Goal: Information Seeking & Learning: Learn about a topic

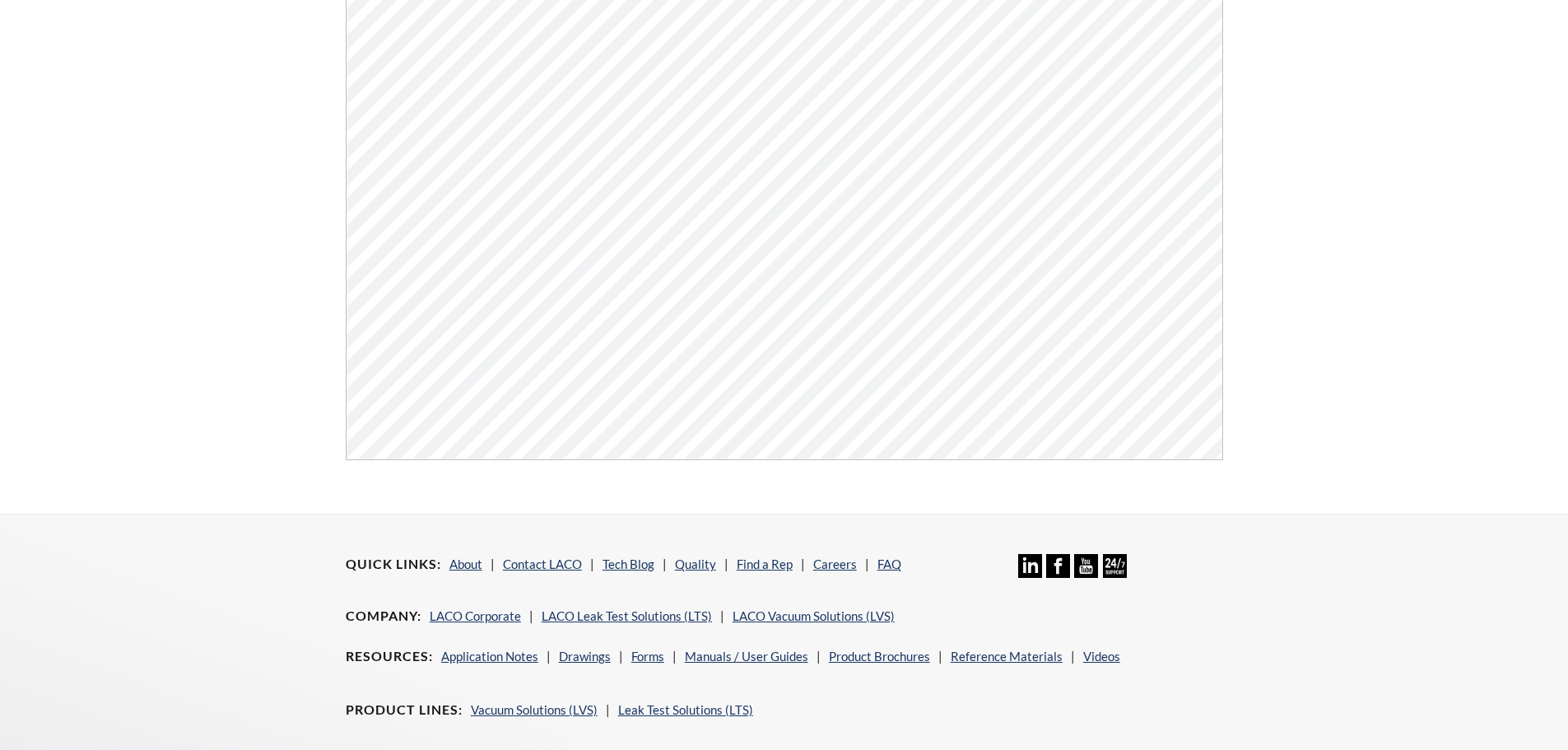
scroll to position [495, 0]
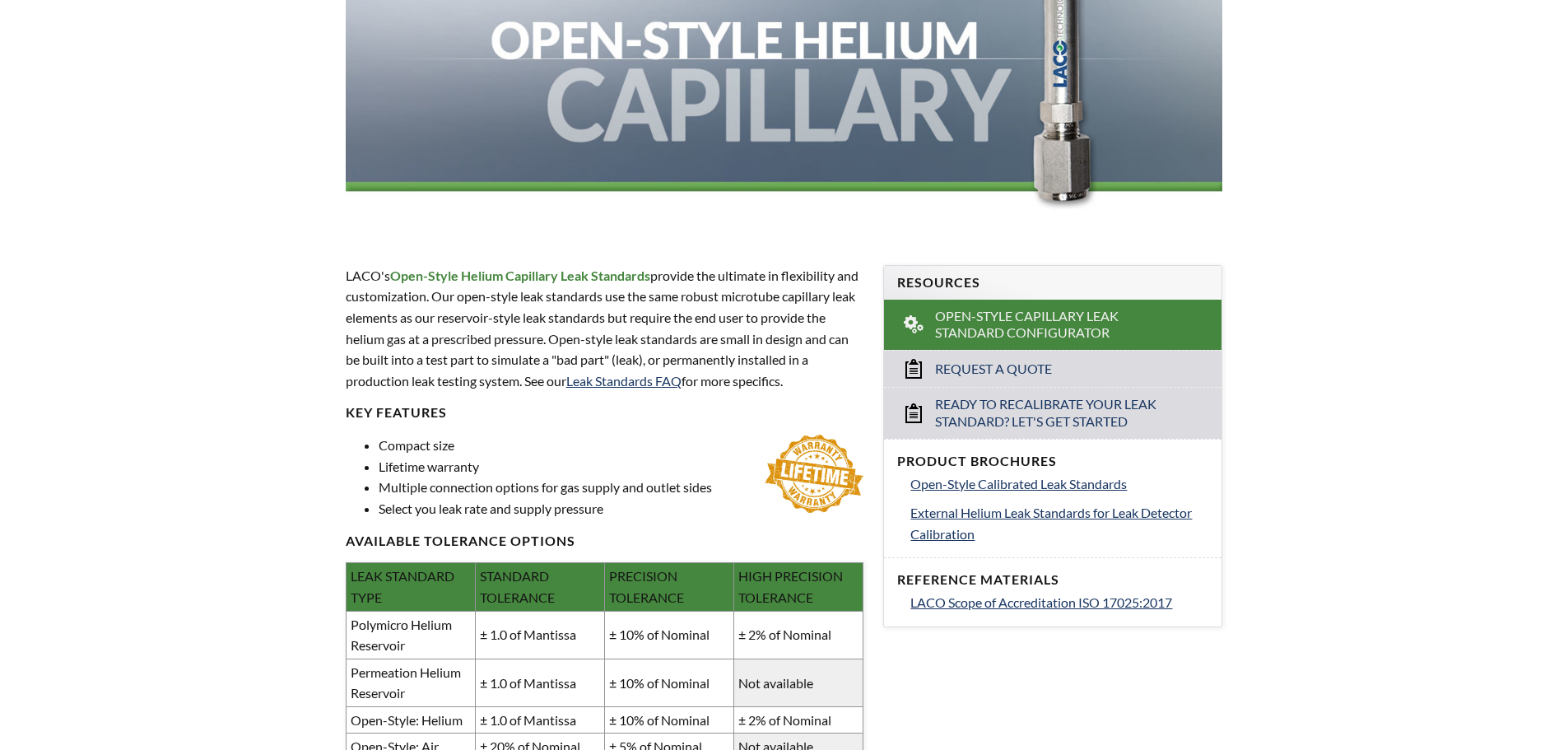
scroll to position [495, 0]
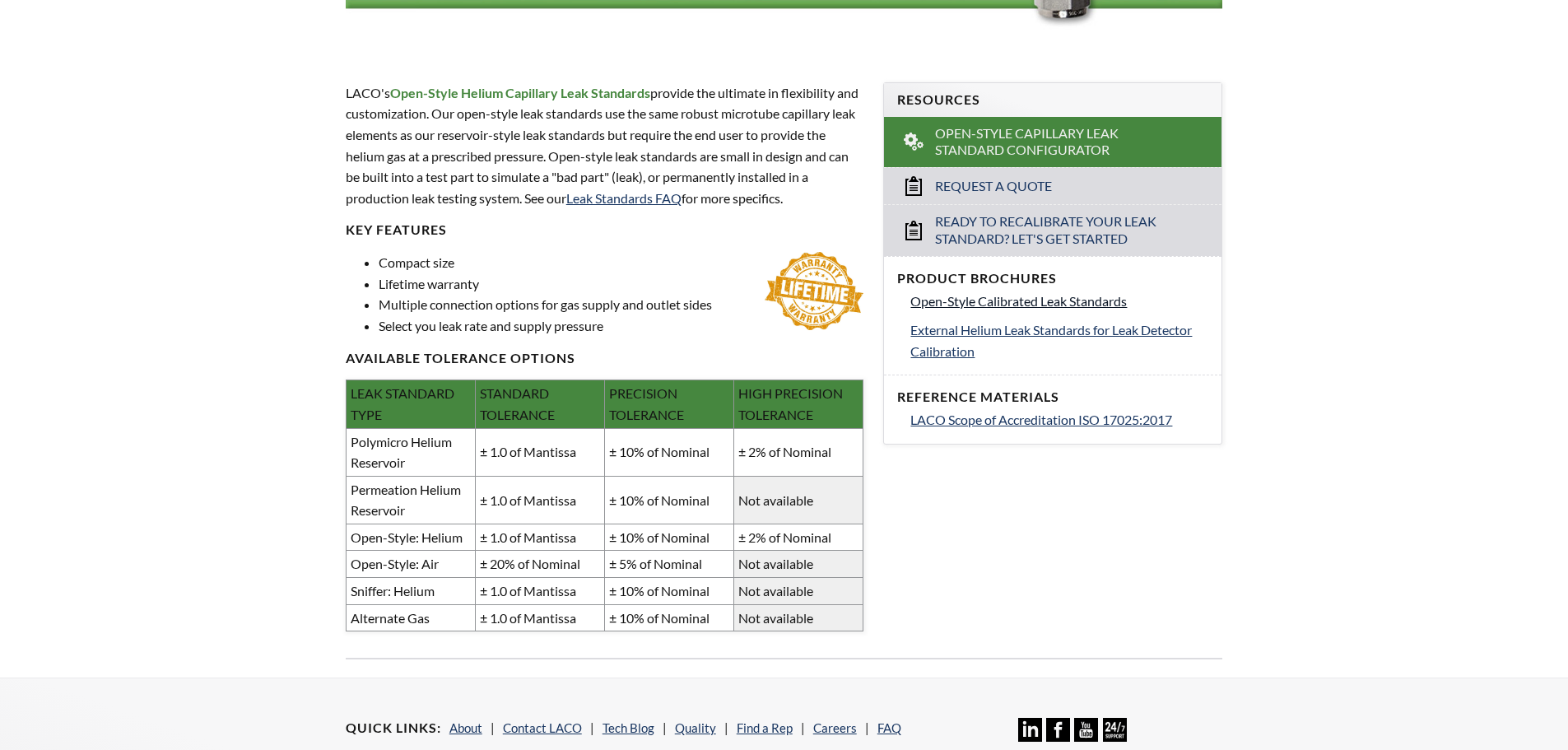
click at [967, 306] on span "Open-Style Calibrated Leak Standards" at bounding box center [1018, 301] width 216 height 16
click at [1029, 335] on span "External Helium Leak Standards for Leak Detector Calibration" at bounding box center [1051, 340] width 282 height 37
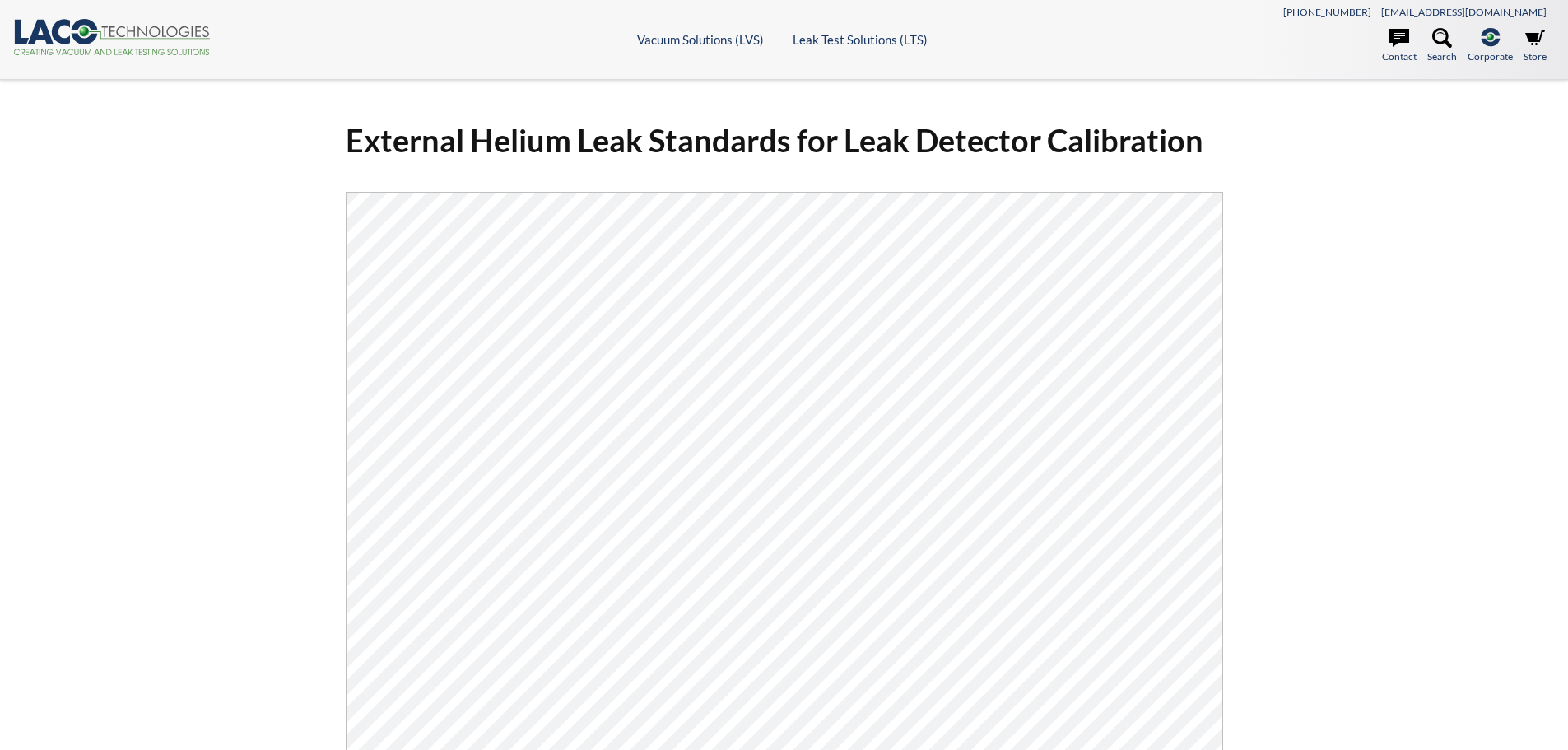
select select "Widget překladu jazyků"
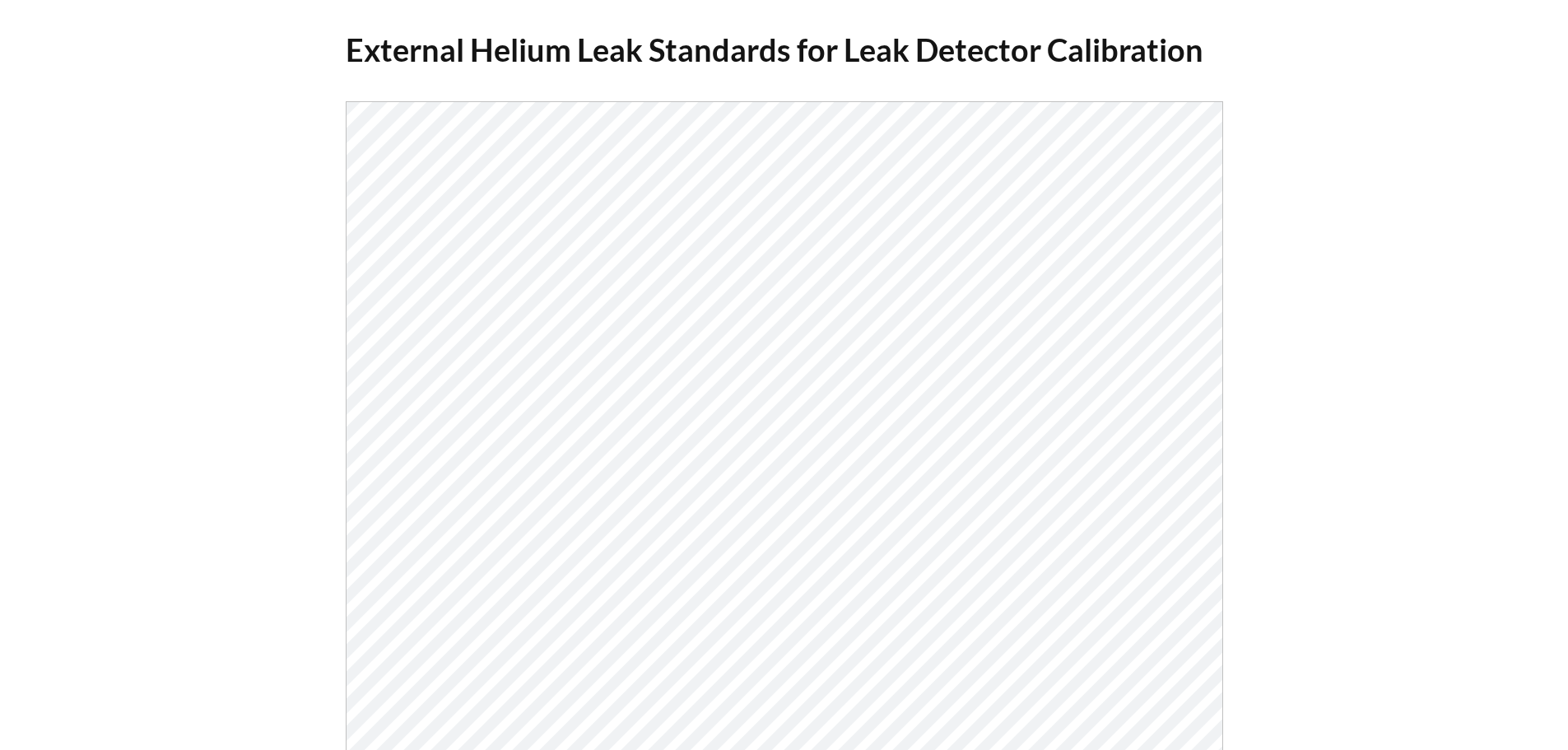
scroll to position [82, 0]
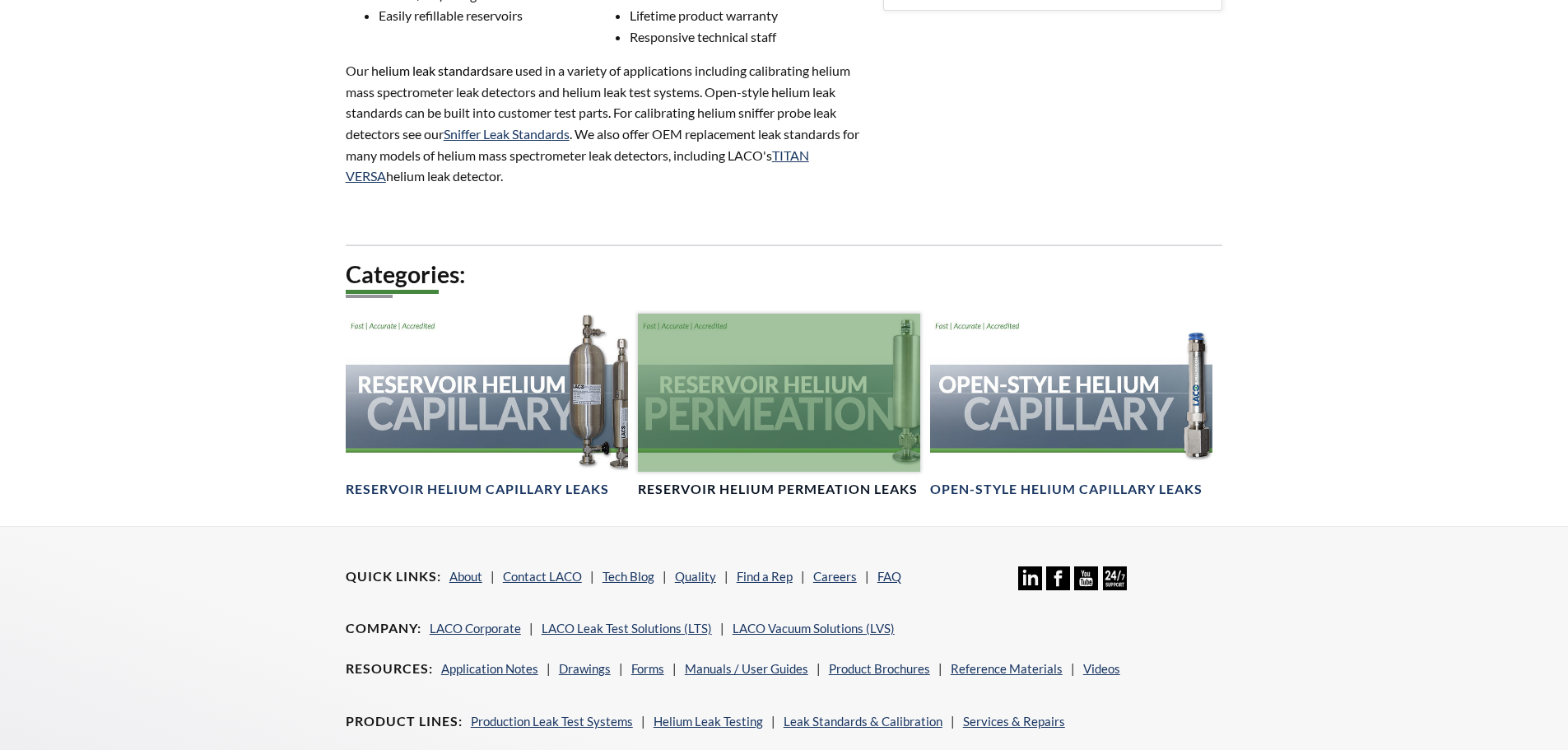
click at [768, 410] on div at bounding box center [779, 393] width 283 height 159
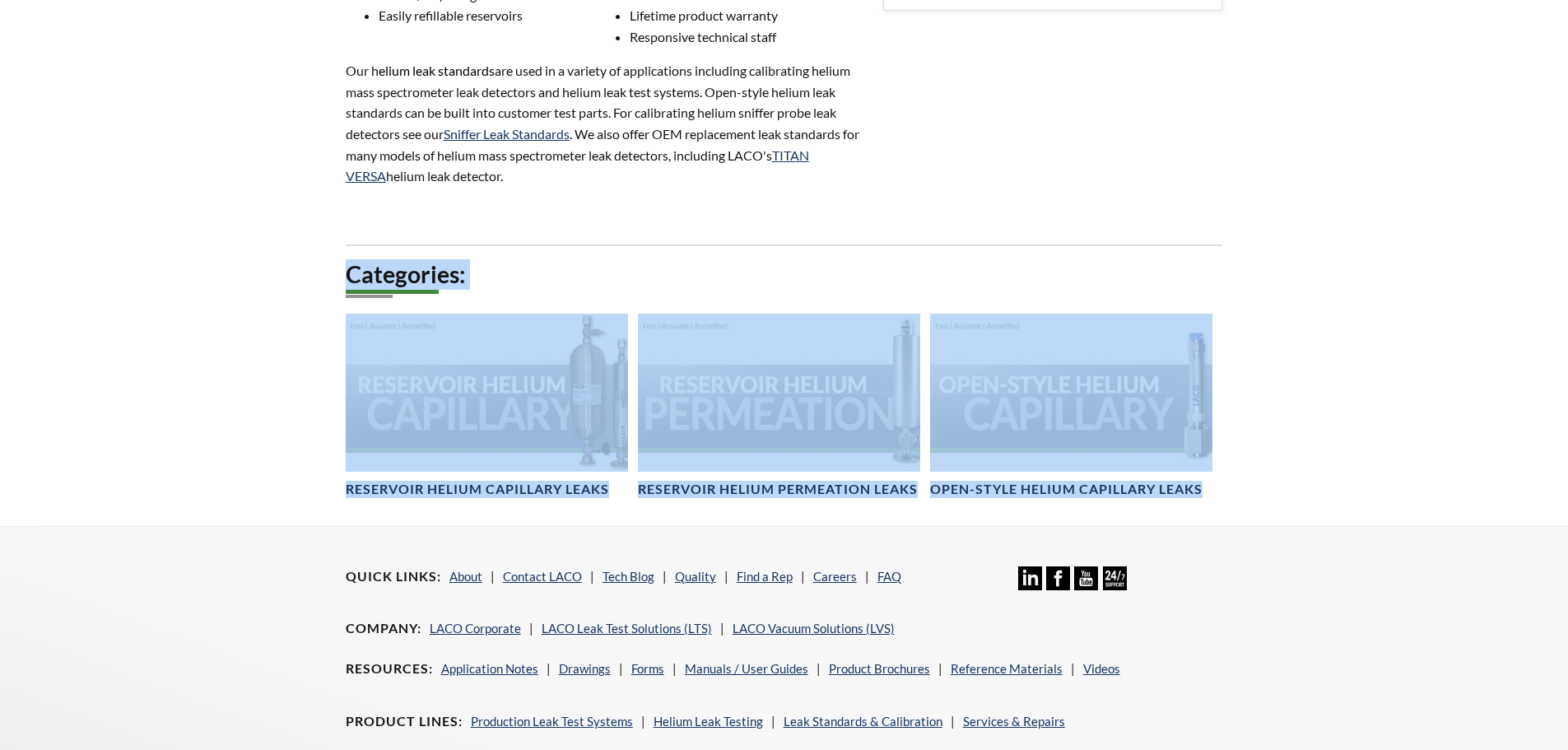
drag, startPoint x: 1312, startPoint y: 299, endPoint x: 303, endPoint y: 422, distance: 1016.5
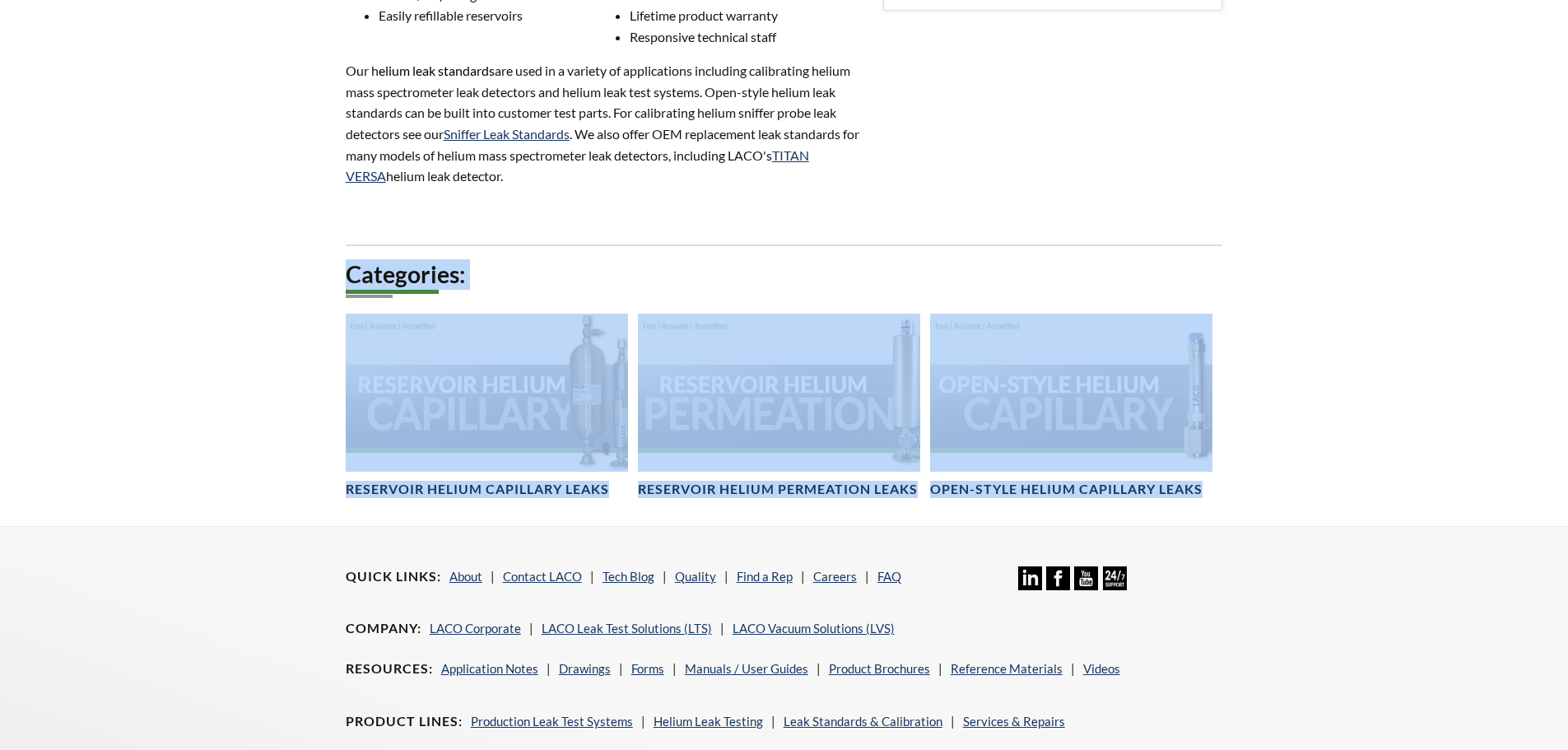
drag, startPoint x: 320, startPoint y: 310, endPoint x: 1278, endPoint y: 486, distance: 974.0
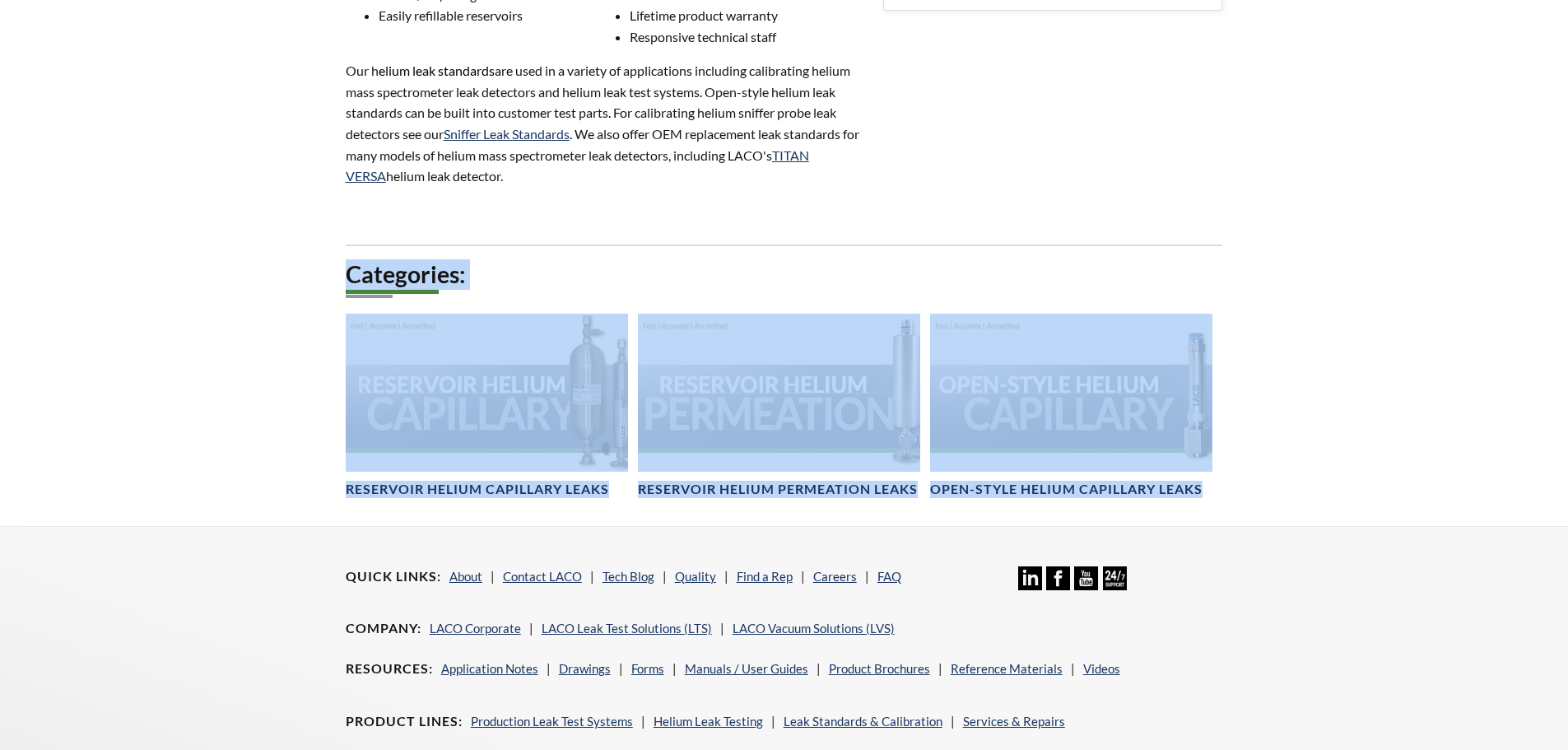
drag, startPoint x: 1317, startPoint y: 358, endPoint x: 280, endPoint y: 326, distance: 1037.5
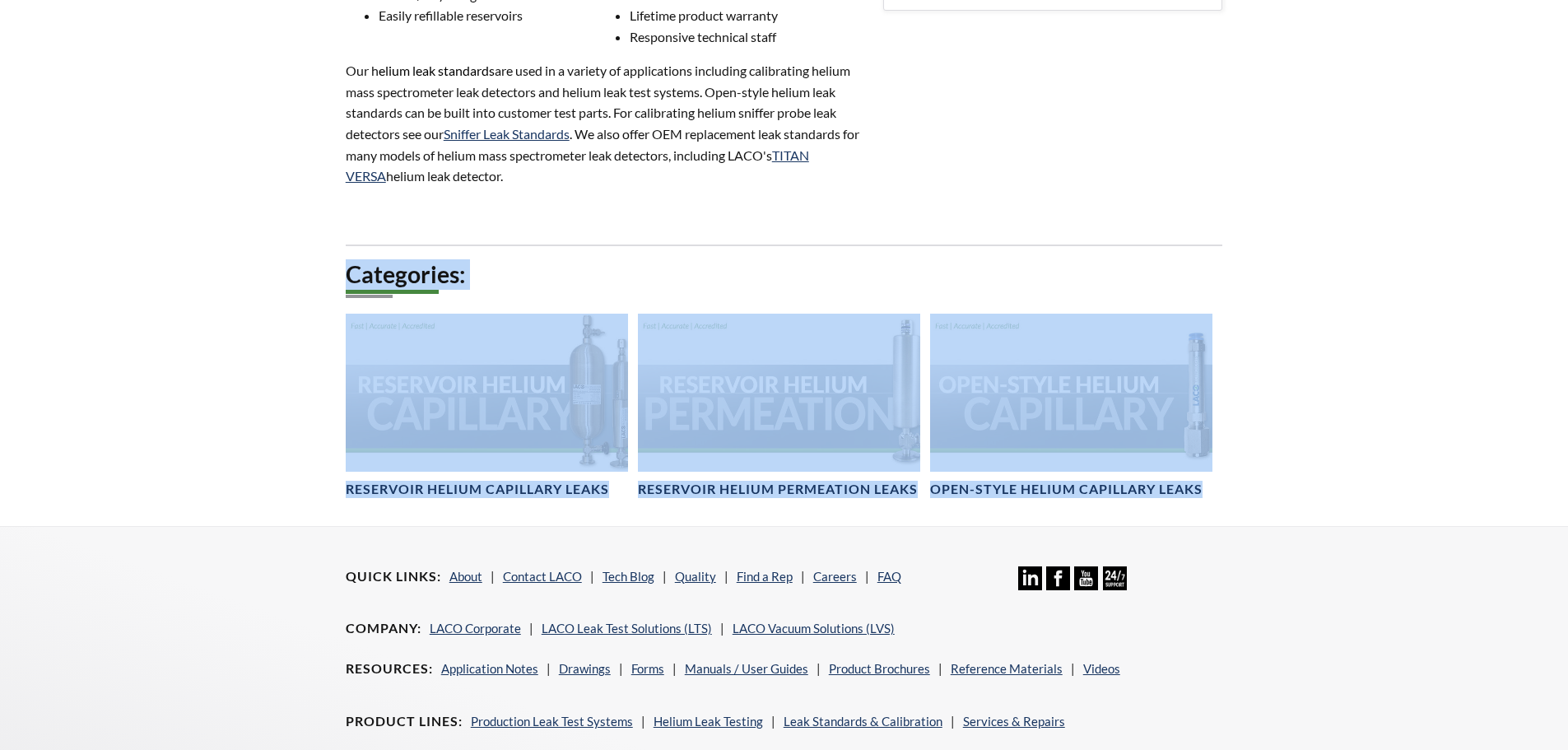
drag, startPoint x: 336, startPoint y: 280, endPoint x: 1339, endPoint y: 490, distance: 1024.7
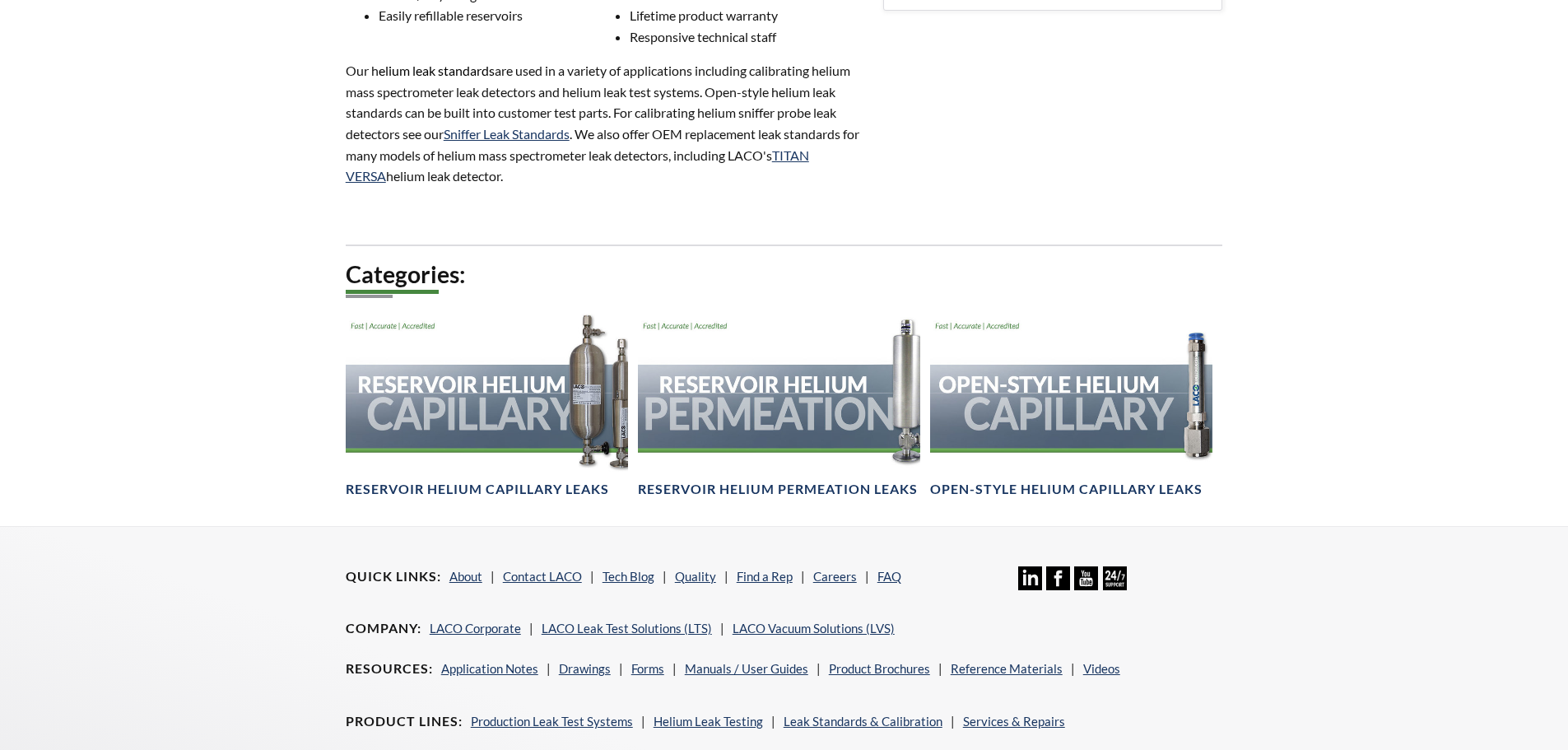
drag, startPoint x: 354, startPoint y: 74, endPoint x: 587, endPoint y: 187, distance: 259.0
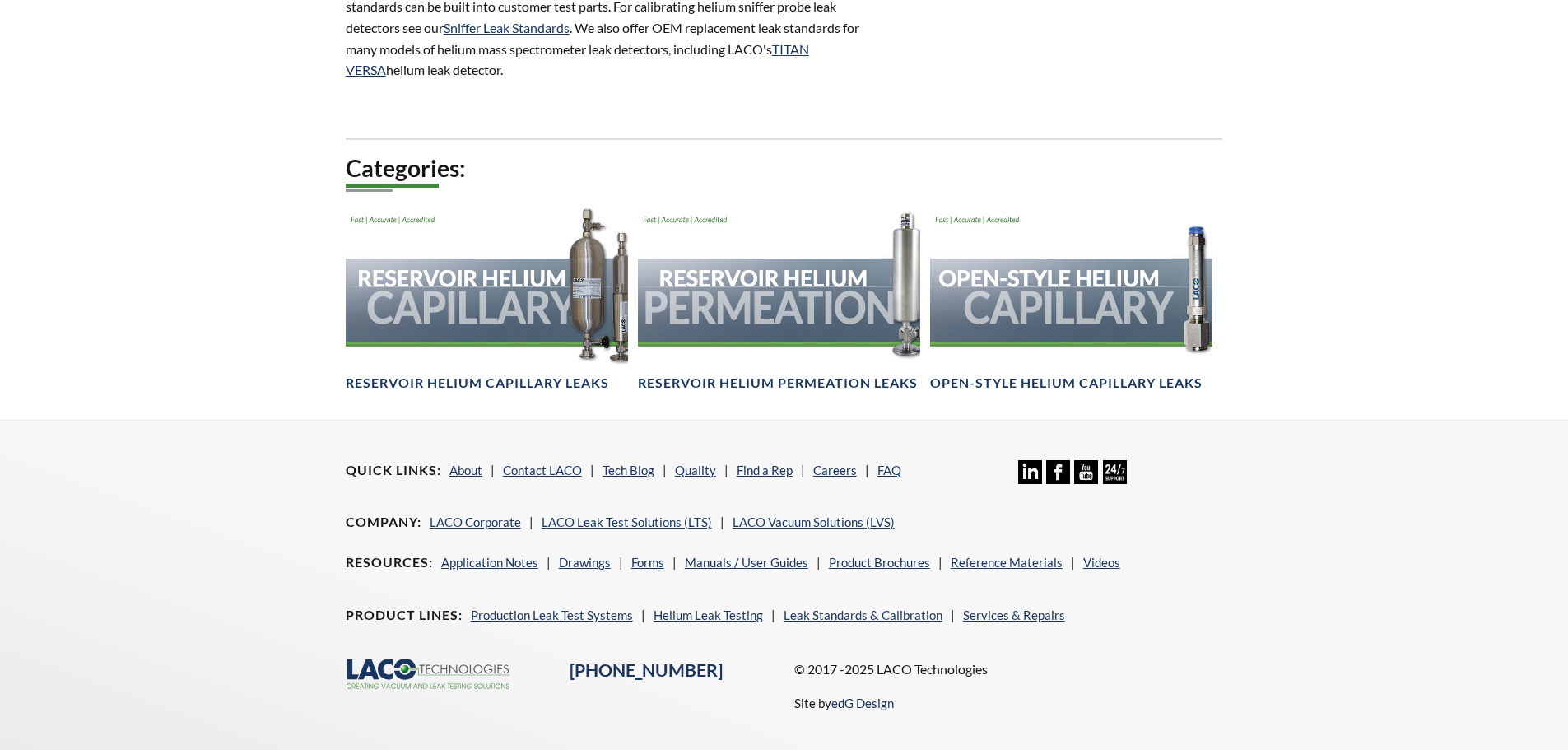
scroll to position [1041, 0]
